Goal: Transaction & Acquisition: Book appointment/travel/reservation

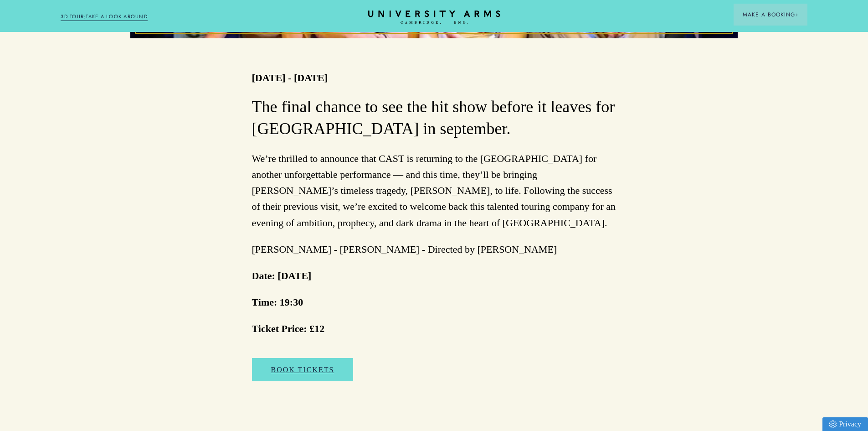
scroll to position [775, 0]
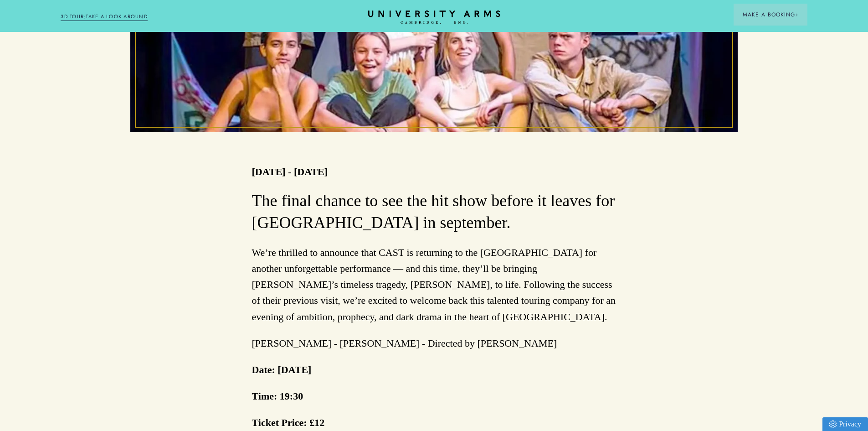
click at [413, 235] on div "The final chance to see the hit show before it leaves for america in september.…" at bounding box center [434, 343] width 365 height 306
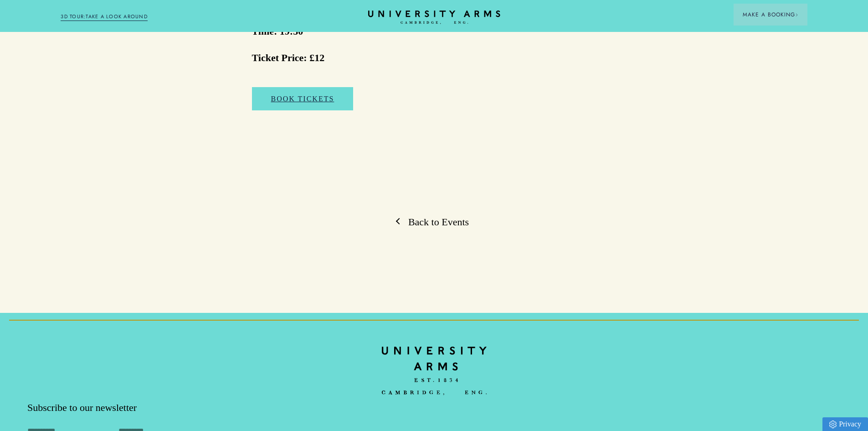
click at [413, 217] on link "Back to Events" at bounding box center [434, 222] width 70 height 14
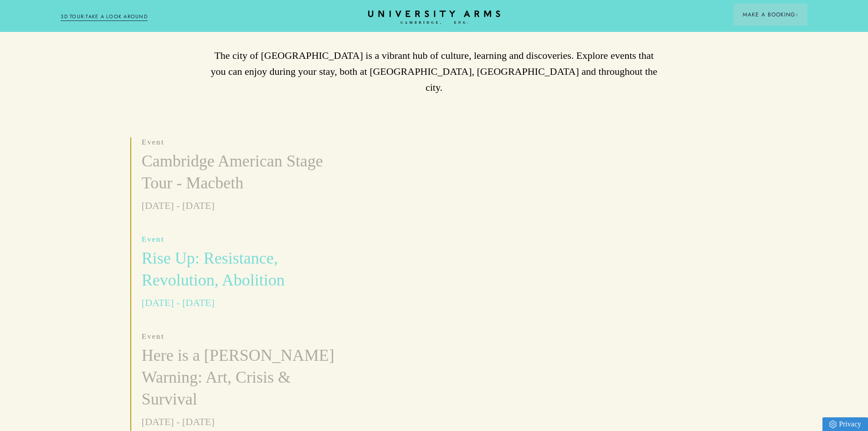
scroll to position [410, 0]
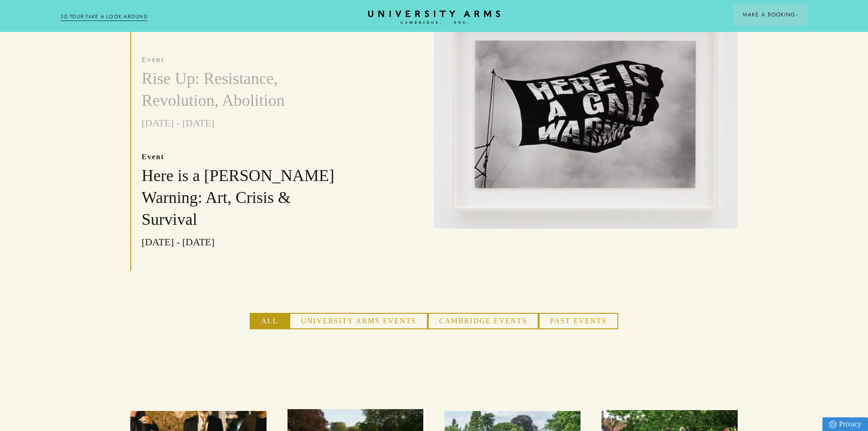
click at [359, 313] on button "University Arms Events" at bounding box center [358, 321] width 138 height 16
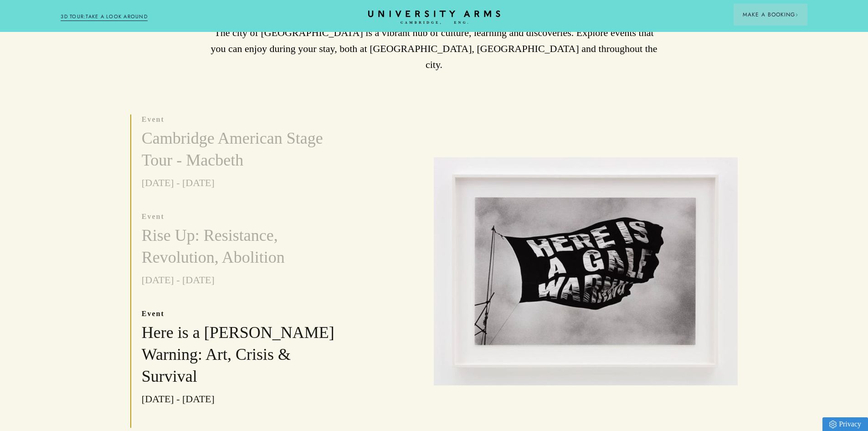
scroll to position [228, 0]
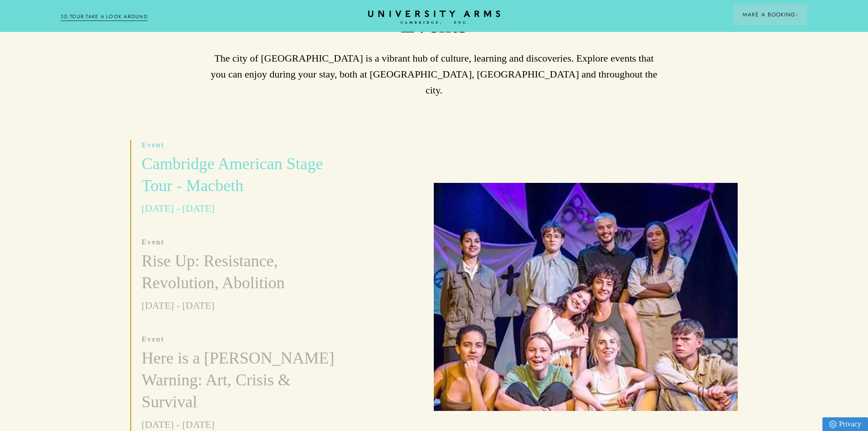
click at [236, 200] on p "[DATE] - [DATE]" at bounding box center [246, 208] width 209 height 16
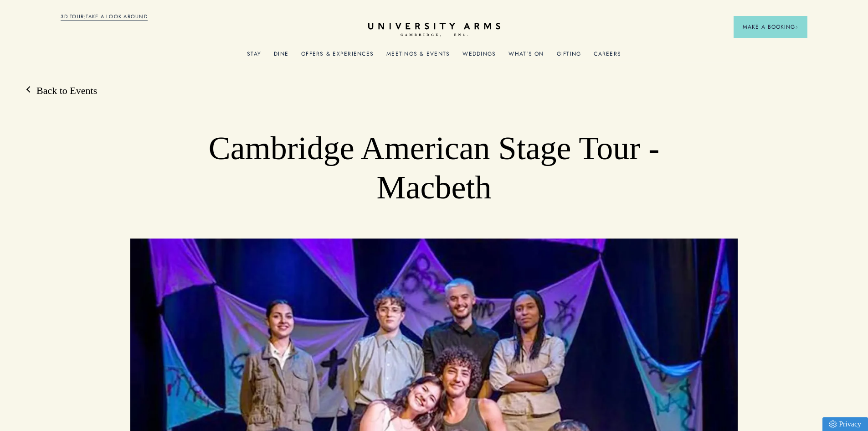
scroll to position [775, 0]
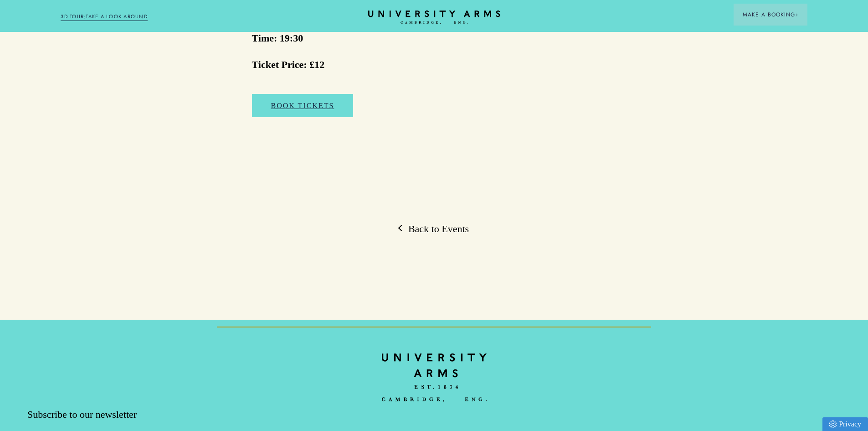
scroll to position [775, 0]
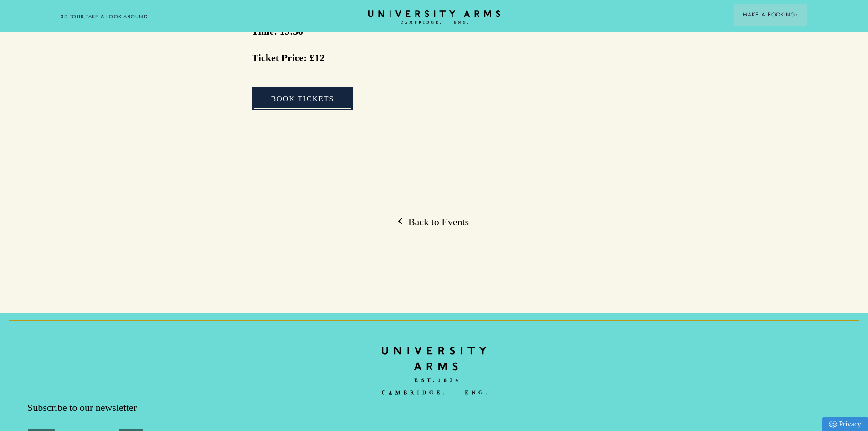
click at [294, 95] on link "Book Tickets" at bounding box center [303, 99] width 102 height 24
